Goal: Transaction & Acquisition: Purchase product/service

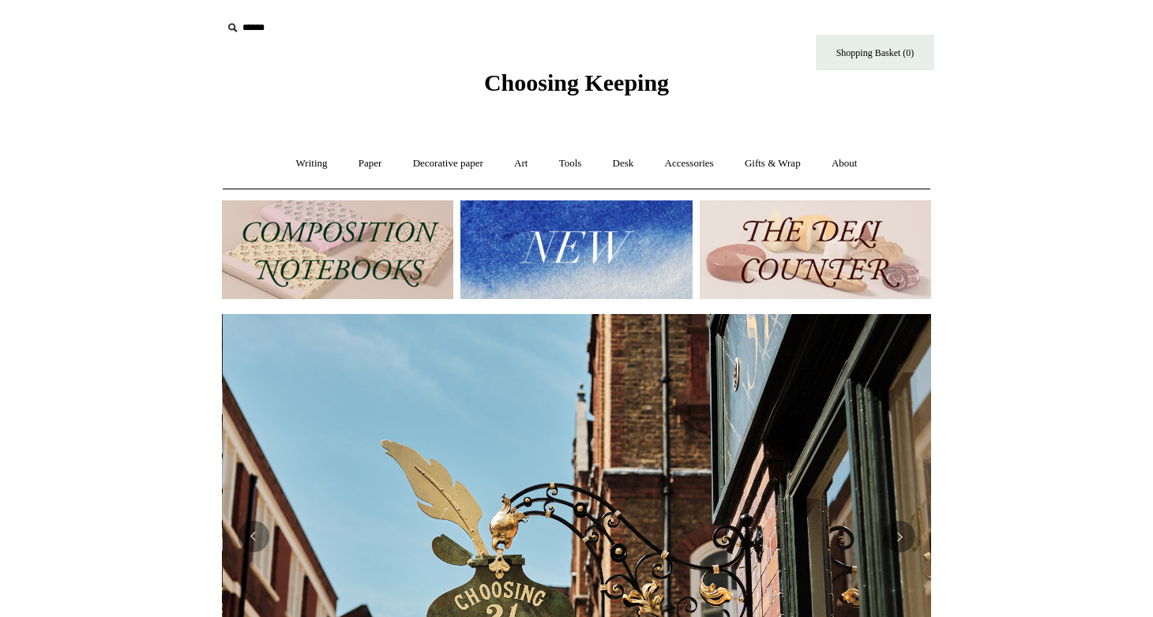
scroll to position [0, 709]
click at [339, 234] on img at bounding box center [337, 250] width 231 height 99
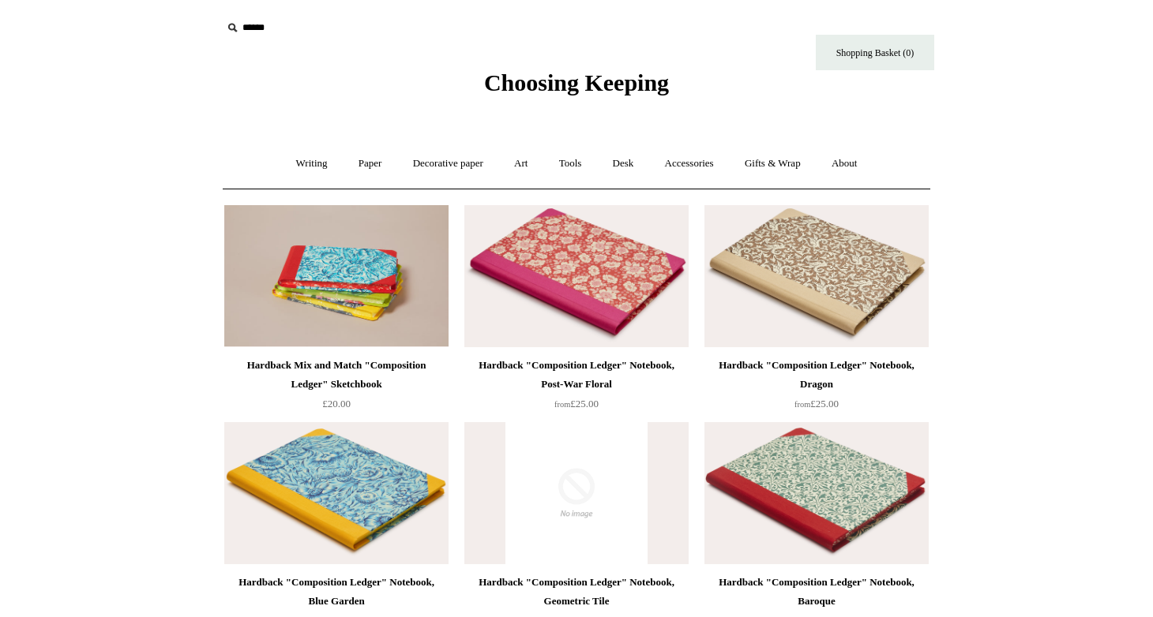
click at [259, 29] on input "text" at bounding box center [319, 27] width 194 height 29
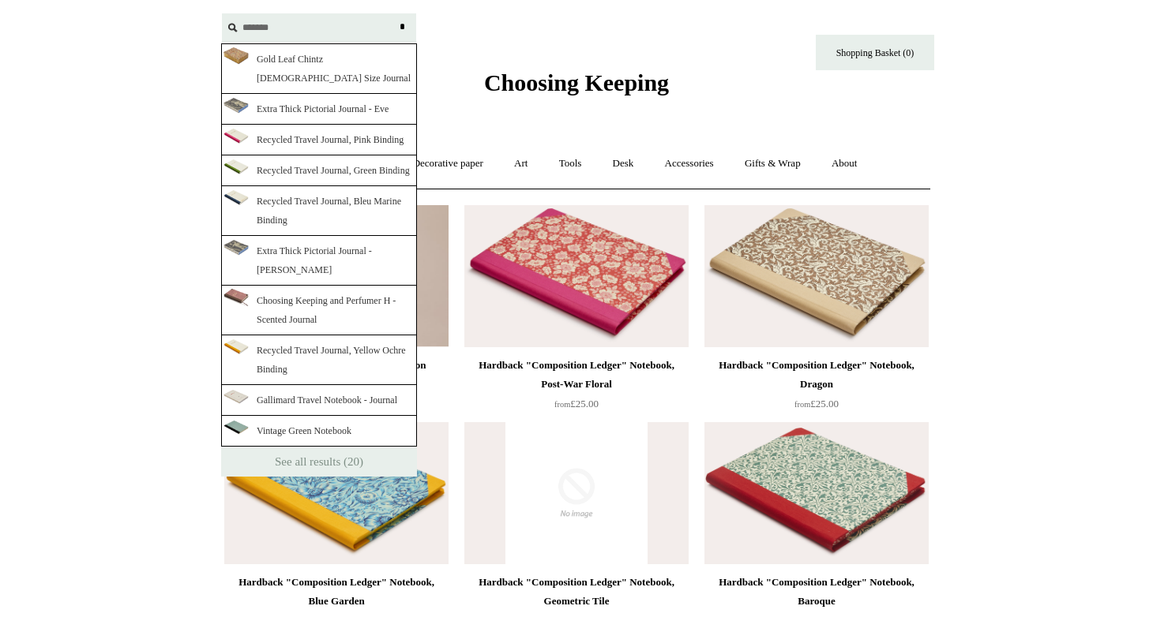
type input "*******"
click at [402, 27] on input "*" at bounding box center [402, 27] width 16 height 28
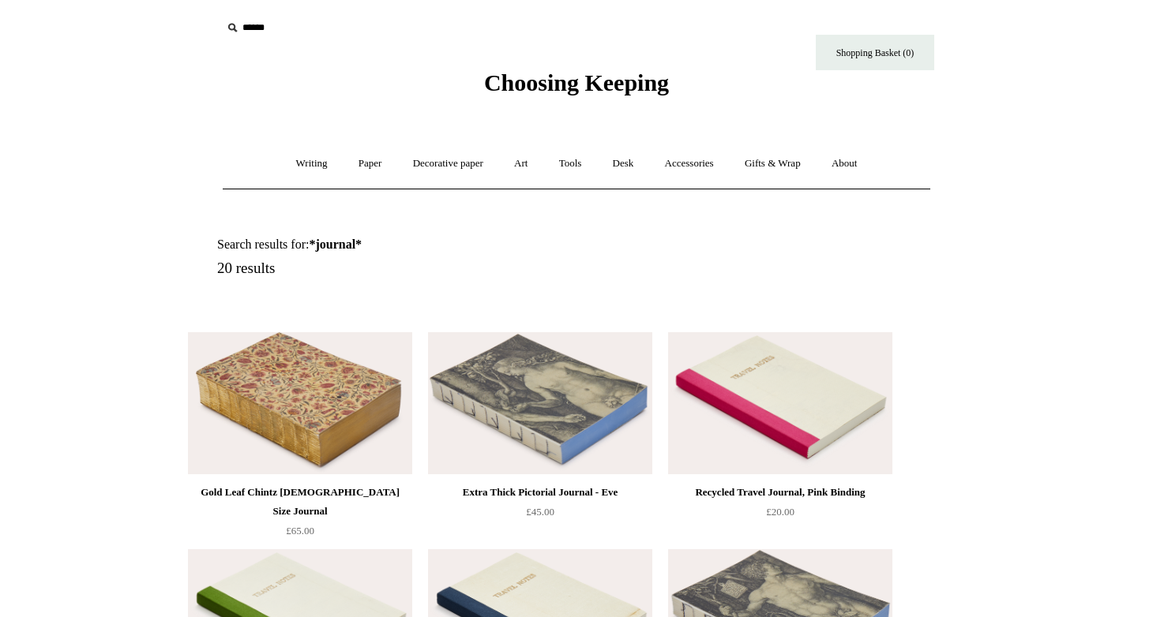
click at [336, 397] on img at bounding box center [300, 403] width 224 height 142
